Goal: Communication & Community: Answer question/provide support

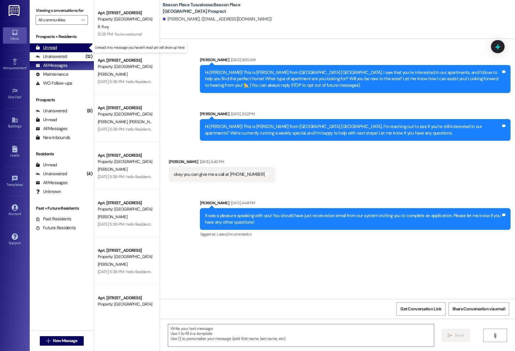
click at [56, 48] on div "Unread" at bounding box center [46, 48] width 21 height 6
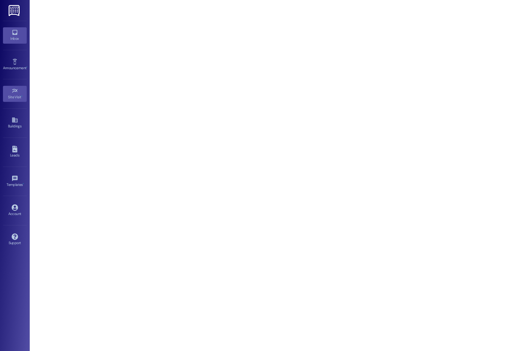
click at [18, 35] on link "Inbox" at bounding box center [15, 35] width 24 height 16
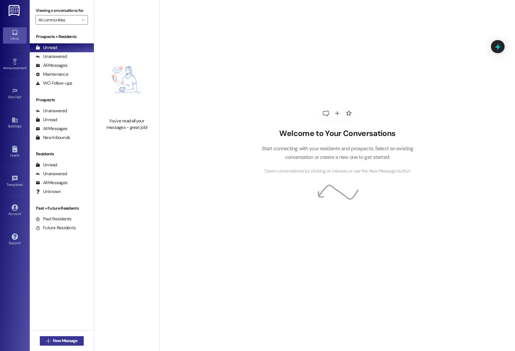
click at [70, 336] on button " New Message" at bounding box center [62, 341] width 44 height 10
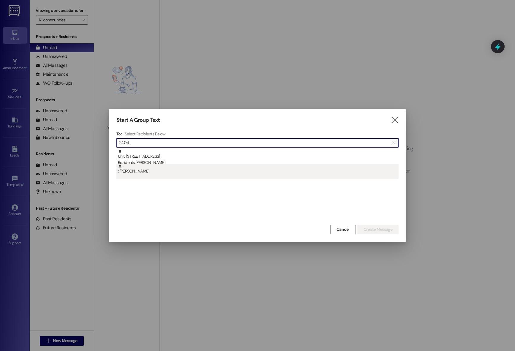
type input "2404"
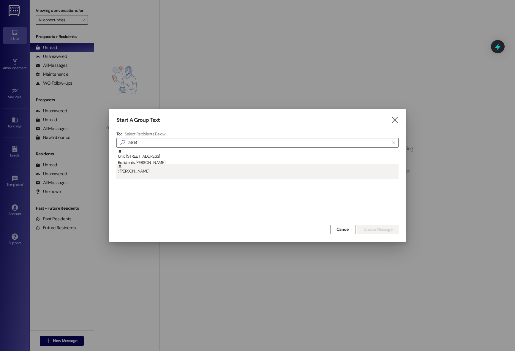
click at [154, 173] on div ": Cynthia Robinson" at bounding box center [258, 169] width 281 height 10
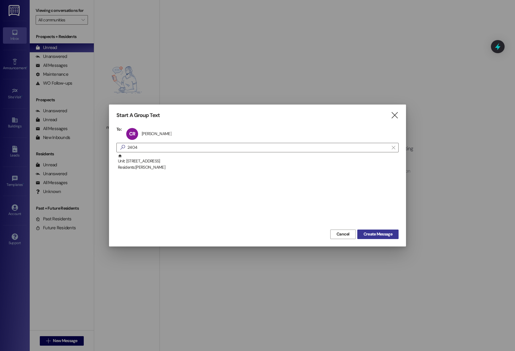
click at [381, 236] on span "Create Message" at bounding box center [378, 234] width 29 height 6
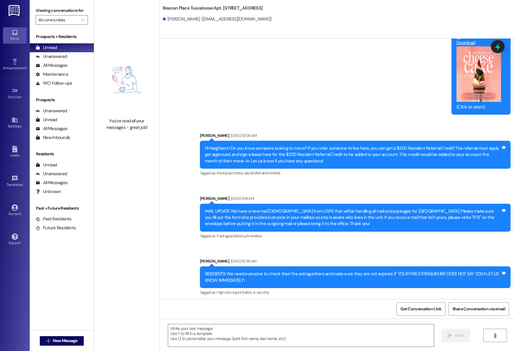
scroll to position [1456, 0]
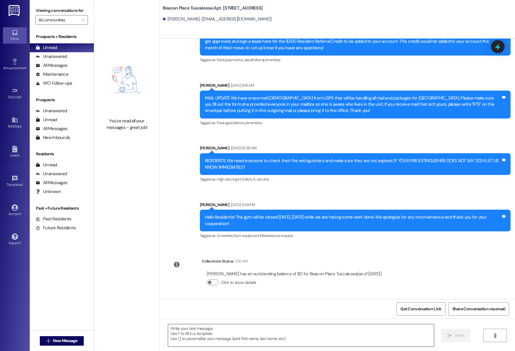
click at [211, 342] on textarea at bounding box center [301, 335] width 266 height 22
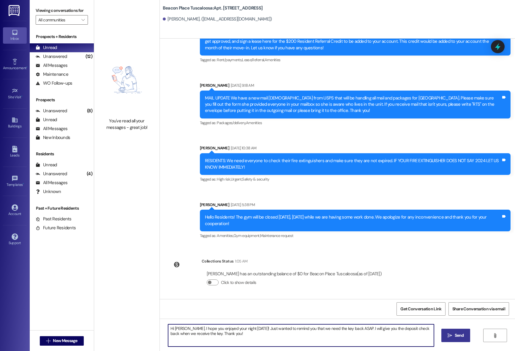
type textarea "Hi Cynthia. I hope you enjoyed your night on Saturday! Just wanted to remind yo…"
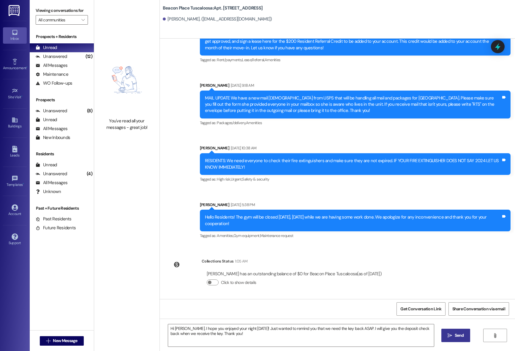
click at [458, 334] on span "Send" at bounding box center [459, 335] width 9 height 6
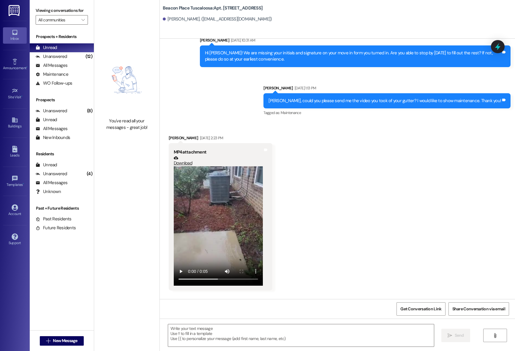
scroll to position [336, 0]
